Goal: Information Seeking & Learning: Learn about a topic

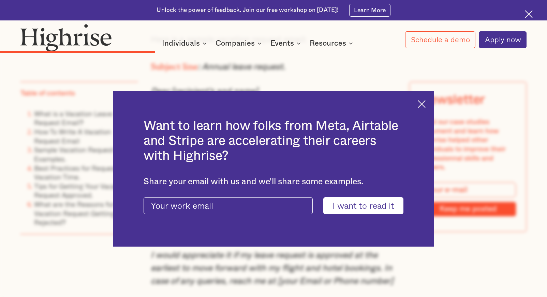
scroll to position [2181, 0]
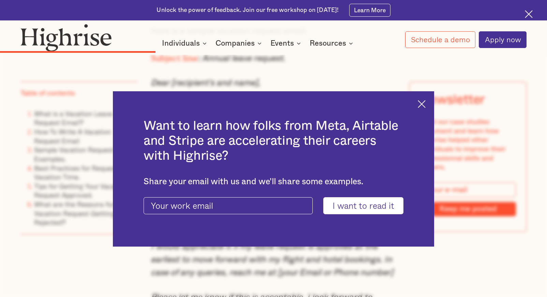
click at [420, 103] on img at bounding box center [421, 104] width 8 height 8
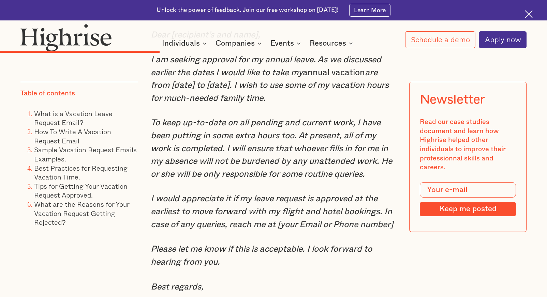
scroll to position [2240, 0]
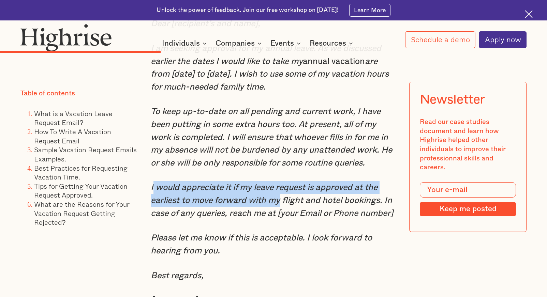
drag, startPoint x: 278, startPoint y: 206, endPoint x: 152, endPoint y: 193, distance: 126.8
click at [152, 193] on em "I would appreciate it if my leave request is approved at the earliest to move f…" at bounding box center [272, 200] width 242 height 34
copy em "would appreciate it if my leave request is approved at the earliest to move for…"
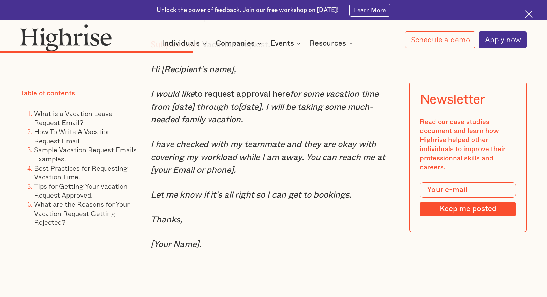
scroll to position [2658, 0]
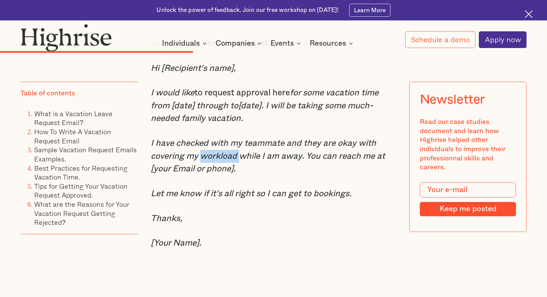
drag, startPoint x: 238, startPoint y: 161, endPoint x: 199, endPoint y: 161, distance: 38.8
click at [199, 161] on em "I have checked with my teammate and they are okay with covering my workload whi…" at bounding box center [268, 156] width 234 height 34
copy em "workload"
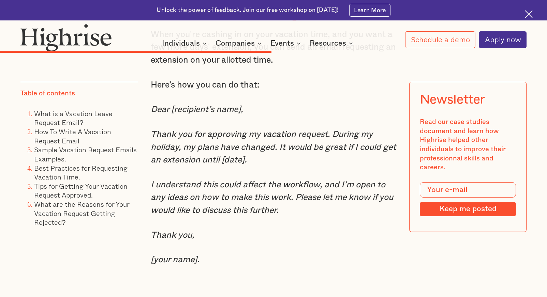
scroll to position [3553, 0]
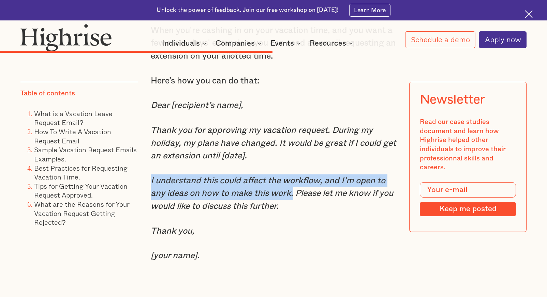
drag, startPoint x: 149, startPoint y: 179, endPoint x: 294, endPoint y: 196, distance: 145.9
copy em "I understand this could affect the workflow, and I’m open to any ideas on how t…"
